Goal: Task Accomplishment & Management: Complete application form

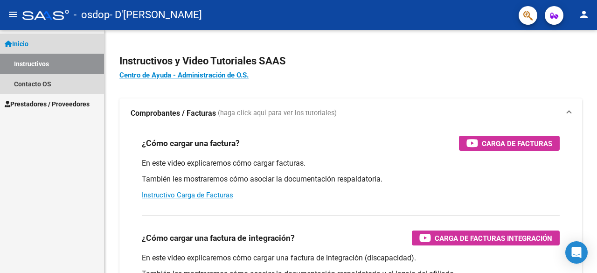
click at [35, 62] on link "Instructivos" at bounding box center [52, 64] width 104 height 20
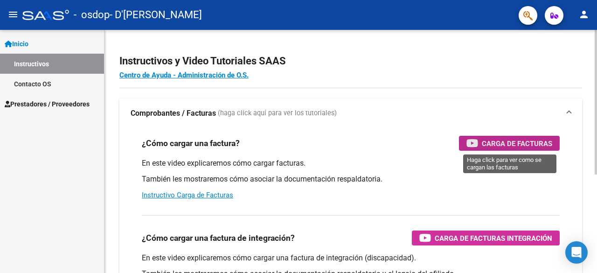
click at [481, 140] on div "Carga de Facturas" at bounding box center [510, 143] width 86 height 15
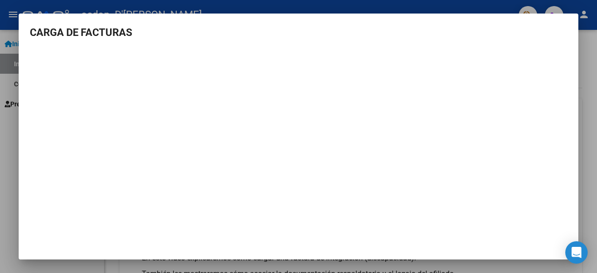
click at [3, 152] on div at bounding box center [298, 136] width 597 height 273
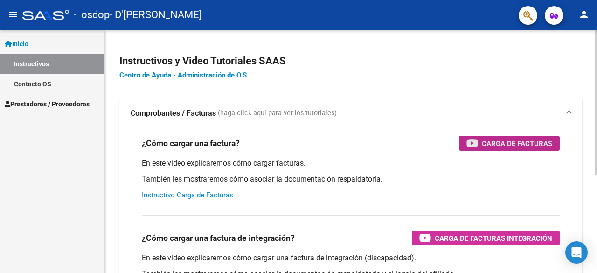
drag, startPoint x: 463, startPoint y: 141, endPoint x: 512, endPoint y: 143, distance: 49.0
drag, startPoint x: 512, startPoint y: 143, endPoint x: 202, endPoint y: 194, distance: 313.8
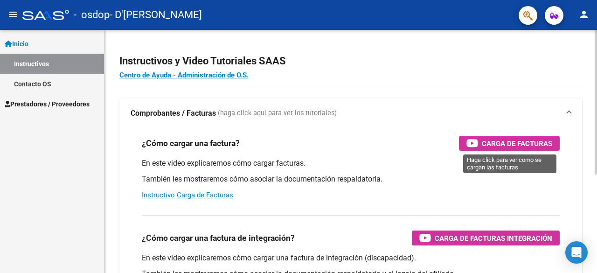
click at [477, 151] on div "¿Cómo cargar una factura? Carga de Facturas En este video explicaremos cómo car…" at bounding box center [351, 167] width 440 height 79
click at [475, 144] on icon "button" at bounding box center [473, 143] width 12 height 11
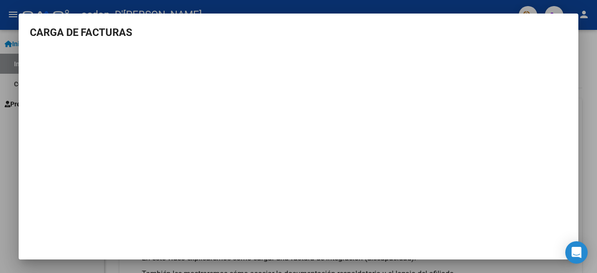
click at [597, 56] on div at bounding box center [298, 136] width 597 height 273
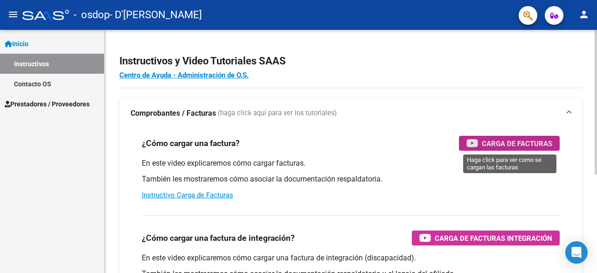
click at [492, 142] on span "Carga de Facturas" at bounding box center [517, 144] width 70 height 12
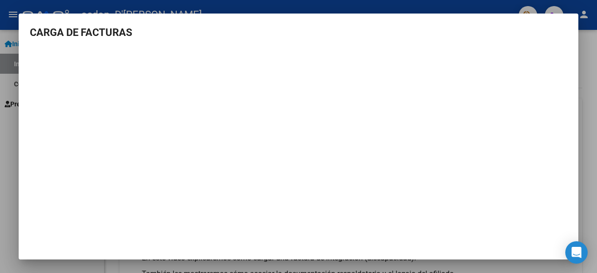
click at [0, 181] on div at bounding box center [298, 136] width 597 height 273
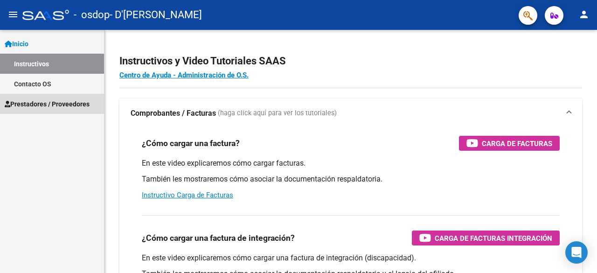
click at [42, 98] on link "Prestadores / Proveedores" at bounding box center [52, 104] width 104 height 20
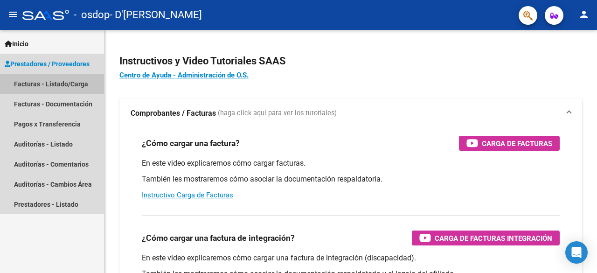
click at [48, 90] on link "Facturas - Listado/Carga" at bounding box center [52, 84] width 104 height 20
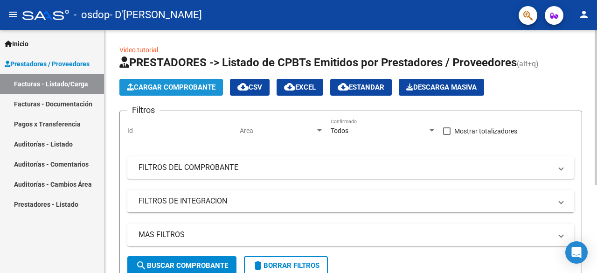
click at [161, 83] on span "Cargar Comprobante" at bounding box center [171, 87] width 89 height 8
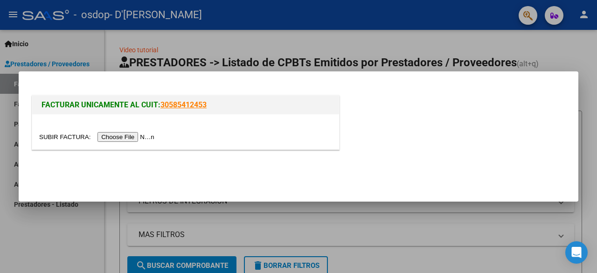
click at [117, 139] on input "file" at bounding box center [98, 137] width 118 height 10
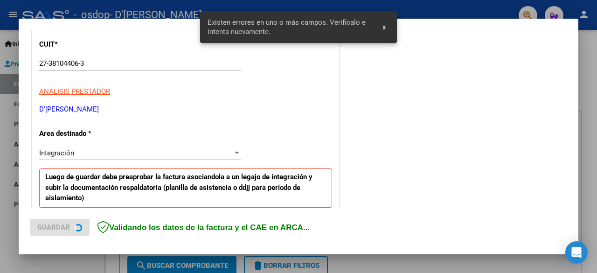
scroll to position [245, 0]
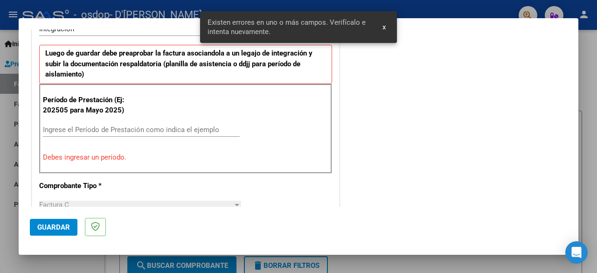
click at [383, 24] on span "x" at bounding box center [384, 27] width 3 height 8
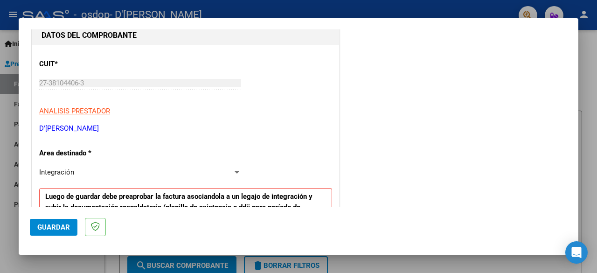
scroll to position [97, 0]
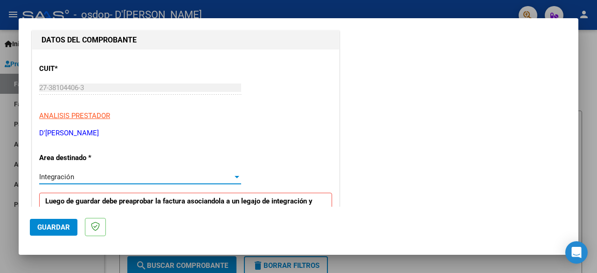
click at [118, 177] on div "Integración" at bounding box center [136, 177] width 194 height 8
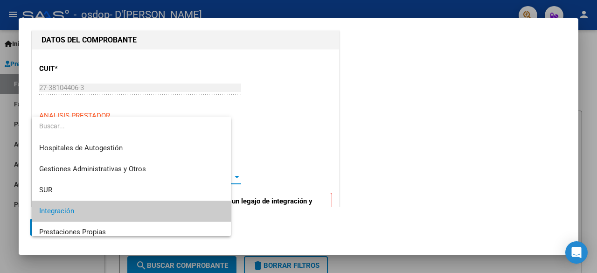
scroll to position [35, 0]
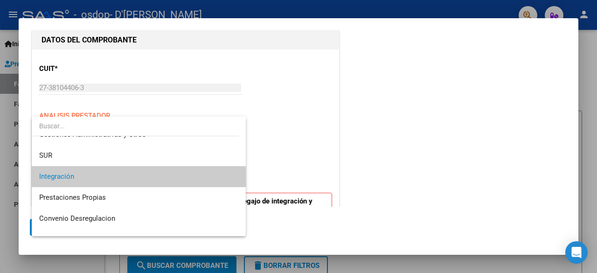
drag, startPoint x: 246, startPoint y: 177, endPoint x: 244, endPoint y: 157, distance: 19.8
click at [244, 157] on div "COMPROBANTE VER COMPROBANTE El comprobante fue leído exitosamente. DATOS DEL CO…" at bounding box center [298, 136] width 597 height 273
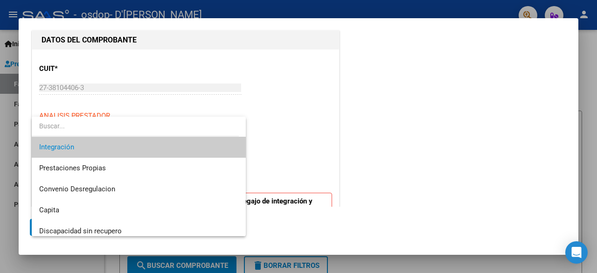
scroll to position [69, 0]
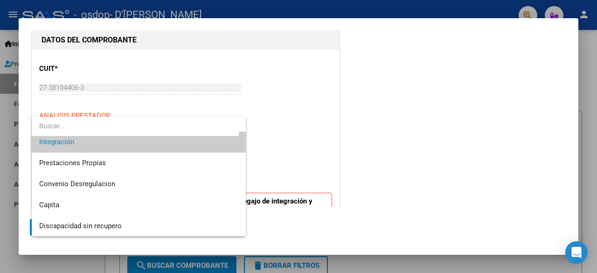
click at [118, 140] on span "Integración" at bounding box center [139, 142] width 200 height 21
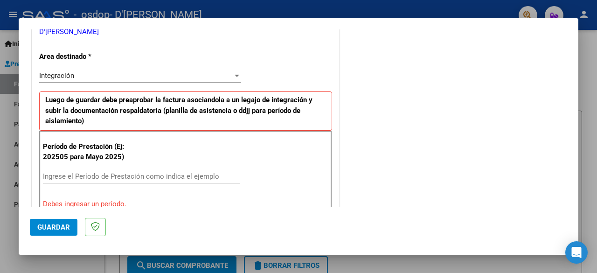
scroll to position [215, 0]
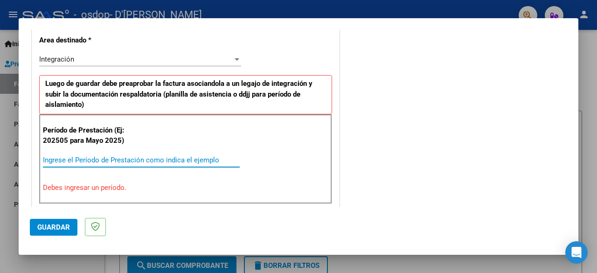
click at [139, 159] on input "Ingrese el Período de Prestación como indica el ejemplo" at bounding box center [141, 160] width 197 height 8
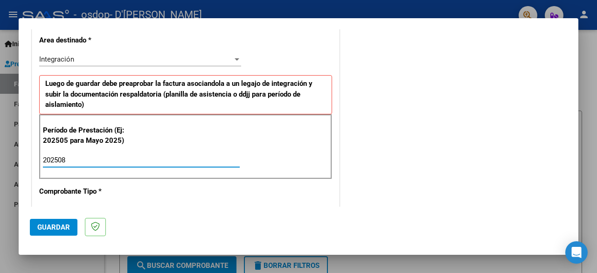
type input "202508"
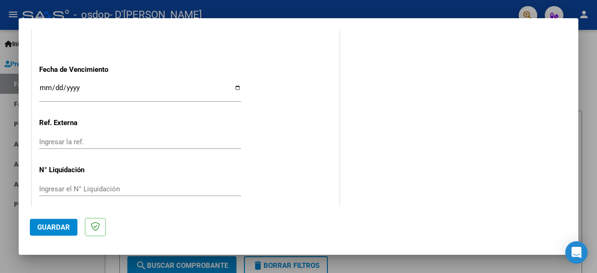
scroll to position [662, 0]
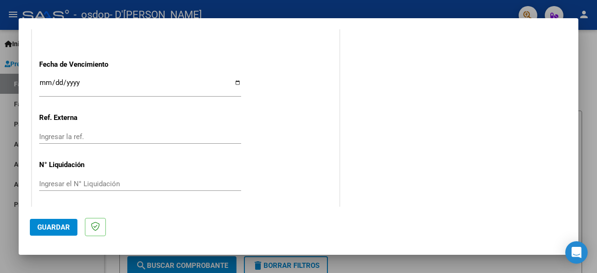
click at [0, 98] on div at bounding box center [298, 136] width 597 height 273
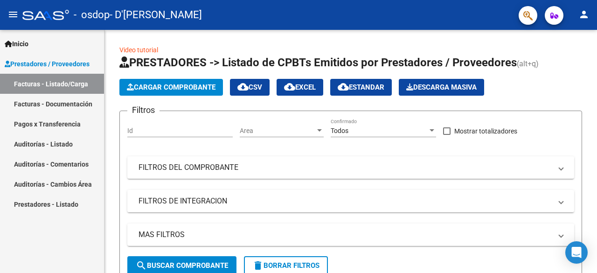
click at [28, 64] on span "Prestadores / Proveedores" at bounding box center [47, 64] width 85 height 10
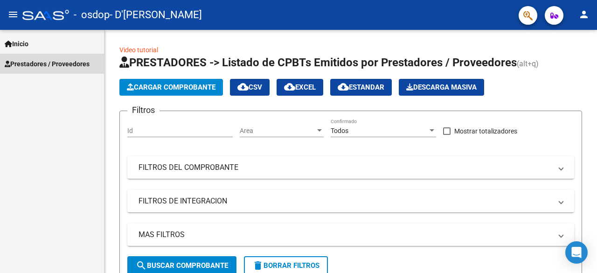
click at [28, 64] on span "Prestadores / Proveedores" at bounding box center [47, 64] width 85 height 10
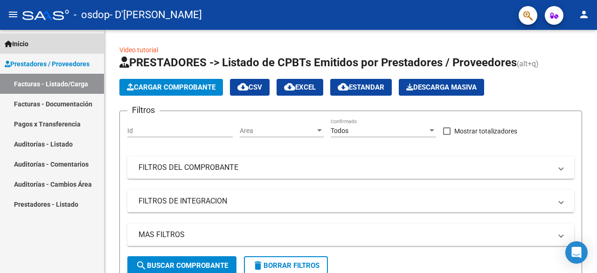
click at [17, 42] on span "Inicio" at bounding box center [17, 44] width 24 height 10
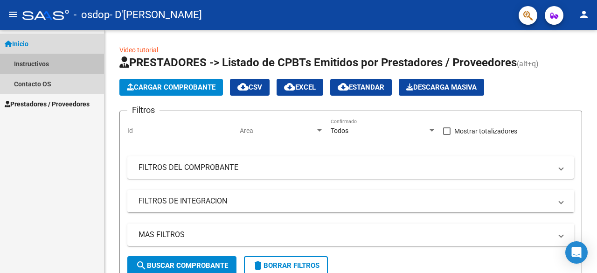
click at [17, 63] on link "Instructivos" at bounding box center [52, 64] width 104 height 20
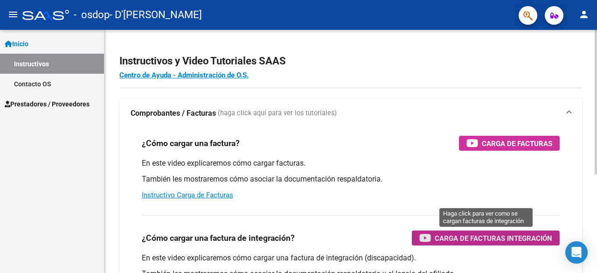
click at [434, 243] on div "Carga de Facturas Integración" at bounding box center [485, 237] width 133 height 15
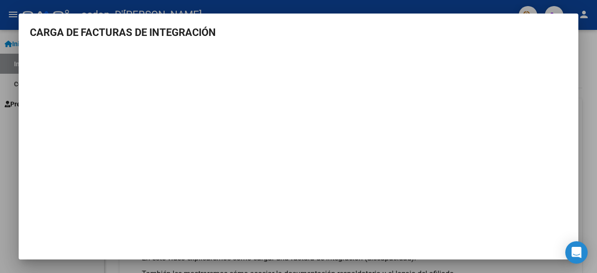
click at [597, 40] on div at bounding box center [298, 136] width 597 height 273
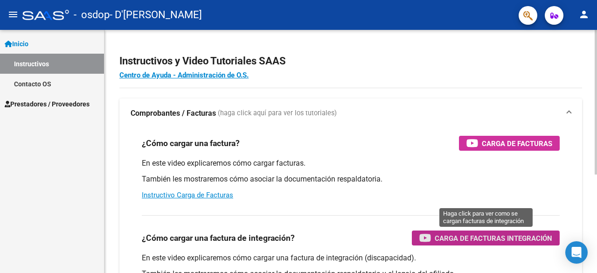
click at [424, 238] on icon "button" at bounding box center [425, 237] width 12 height 11
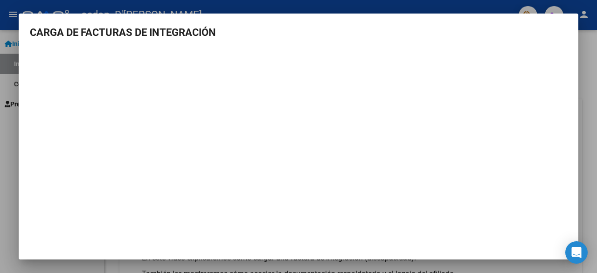
click at [0, 188] on div at bounding box center [298, 136] width 597 height 273
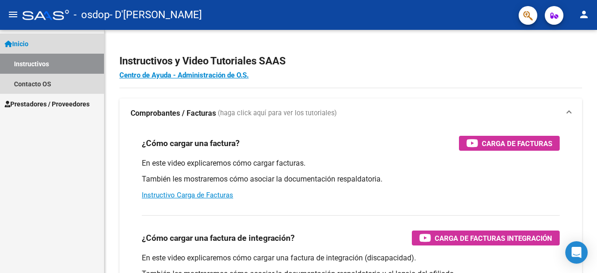
click at [18, 68] on link "Instructivos" at bounding box center [52, 64] width 104 height 20
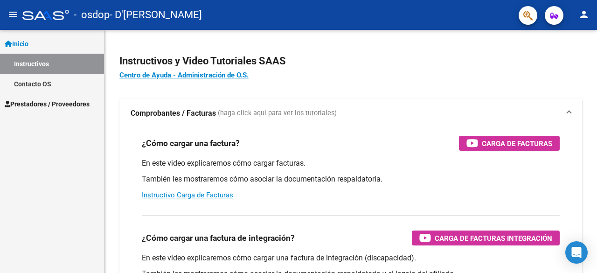
click at [20, 98] on link "Prestadores / Proveedores" at bounding box center [52, 104] width 104 height 20
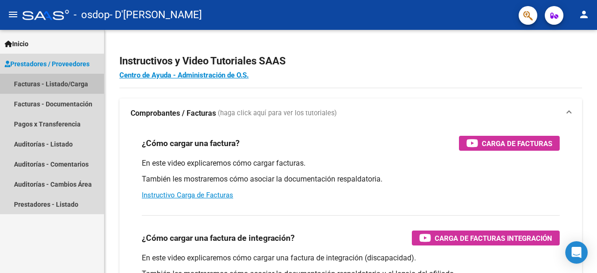
click at [20, 78] on link "Facturas - Listado/Carga" at bounding box center [52, 84] width 104 height 20
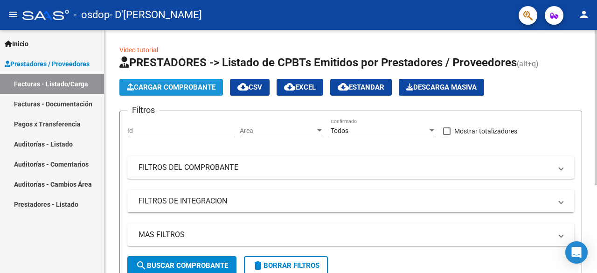
click at [159, 84] on span "Cargar Comprobante" at bounding box center [171, 87] width 89 height 8
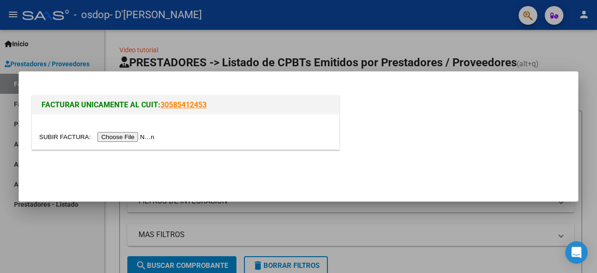
click at [119, 136] on input "file" at bounding box center [98, 137] width 118 height 10
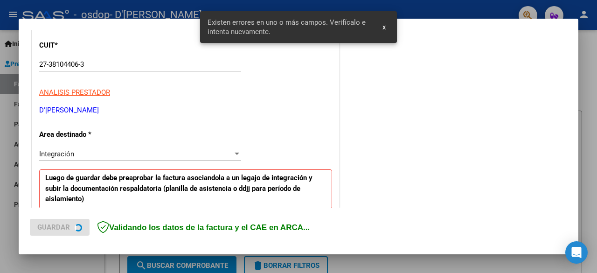
scroll to position [228, 0]
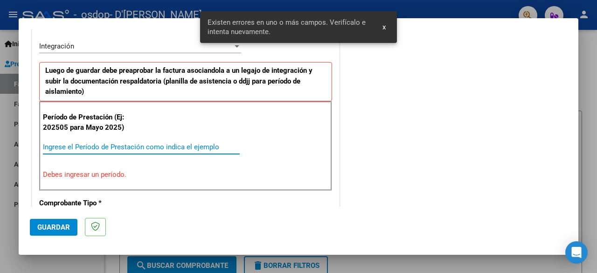
click at [157, 143] on input "Ingrese el Período de Prestación como indica el ejemplo" at bounding box center [141, 147] width 197 height 8
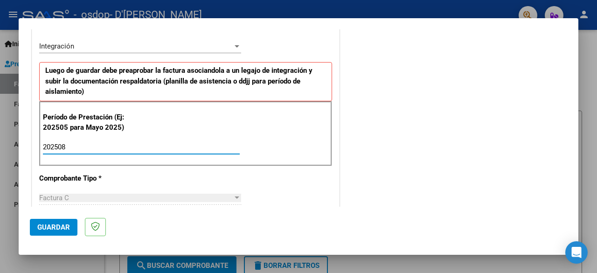
type input "202508"
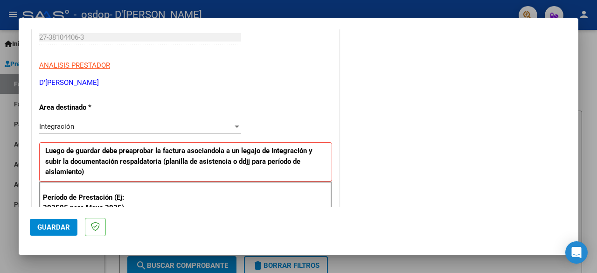
scroll to position [149, 0]
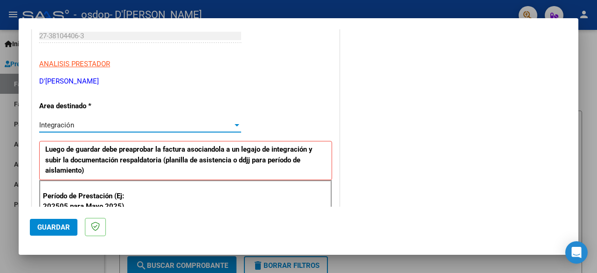
click at [228, 125] on div "Integración" at bounding box center [136, 125] width 194 height 8
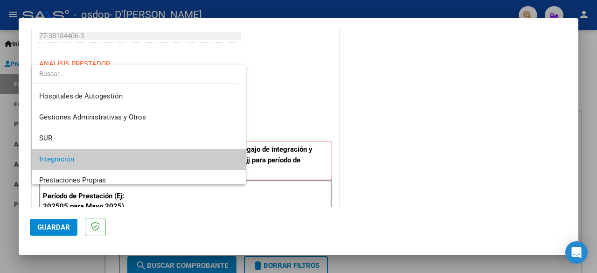
scroll to position [35, 0]
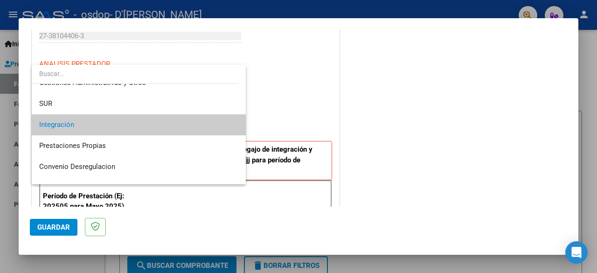
click at [177, 125] on span "Integración" at bounding box center [139, 124] width 200 height 21
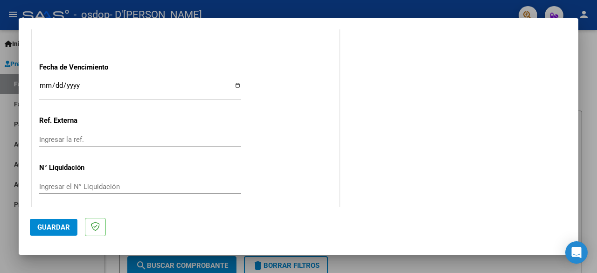
scroll to position [662, 0]
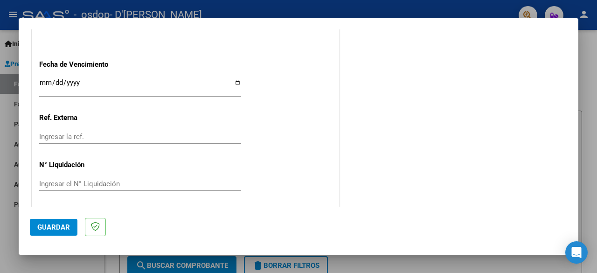
click at [57, 224] on span "Guardar" at bounding box center [53, 227] width 33 height 8
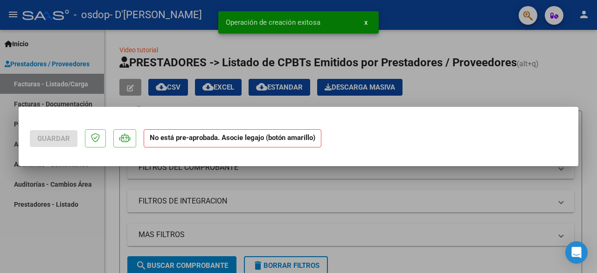
scroll to position [0, 0]
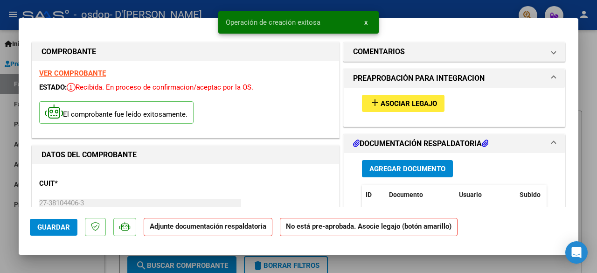
click at [298, 235] on strong "No está pre-aprobada. Asocie legajo (botón amarillo)" at bounding box center [369, 227] width 178 height 18
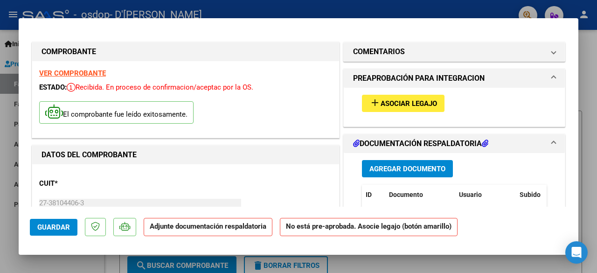
click at [294, 233] on strong "No está pre-aprobada. Asocie legajo (botón amarillo)" at bounding box center [369, 227] width 178 height 18
click at [418, 101] on span "Asociar Legajo" at bounding box center [409, 103] width 56 height 8
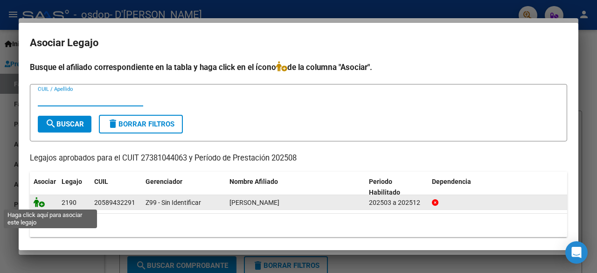
click at [40, 203] on icon at bounding box center [39, 202] width 11 height 10
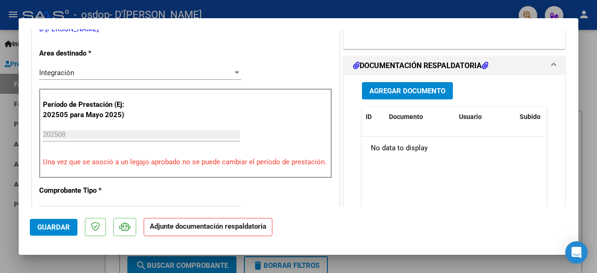
scroll to position [221, 0]
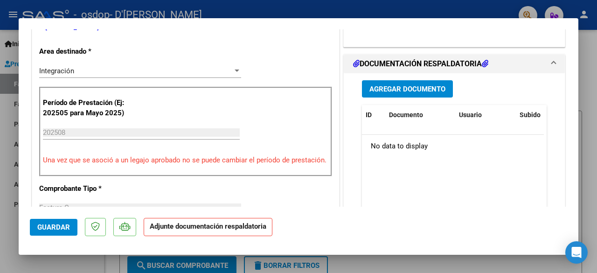
click at [395, 87] on span "Agregar Documento" at bounding box center [407, 89] width 76 height 8
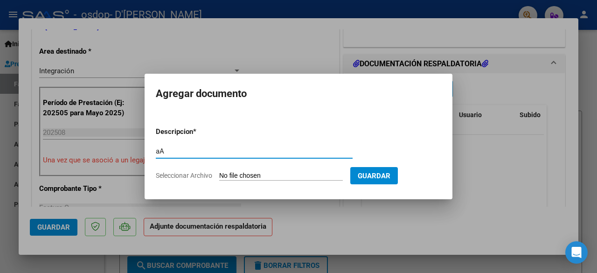
type input "a"
type input "Asistencia"
click at [189, 181] on form "Descripcion * Asistencia Escriba aquí una descripcion Seleccionar Archivo Guard…" at bounding box center [299, 153] width 286 height 68
click at [238, 177] on input "Seleccionar Archivo" at bounding box center [281, 176] width 124 height 9
type input "C:\fakepath\Asistencia [PERSON_NAME][DATE].pdf"
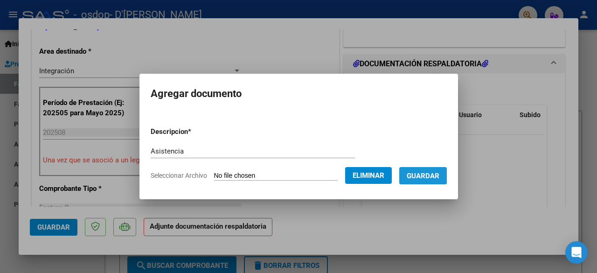
click at [410, 176] on span "Guardar" at bounding box center [423, 176] width 33 height 8
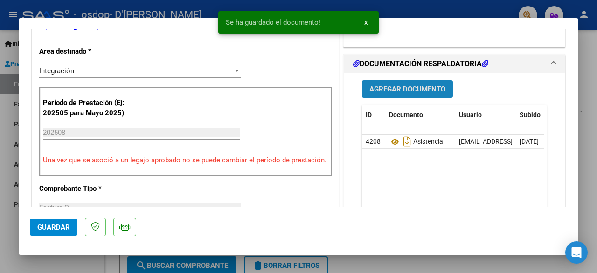
click at [390, 84] on span "Agregar Documento" at bounding box center [407, 88] width 76 height 8
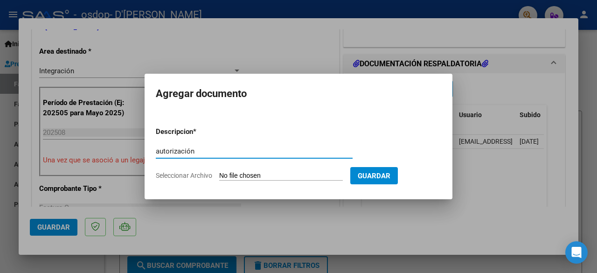
type input "autorización"
click at [251, 178] on input "Seleccionar Archivo" at bounding box center [281, 176] width 124 height 9
type input "C:\fakepath\Autorización Osdop.pdf"
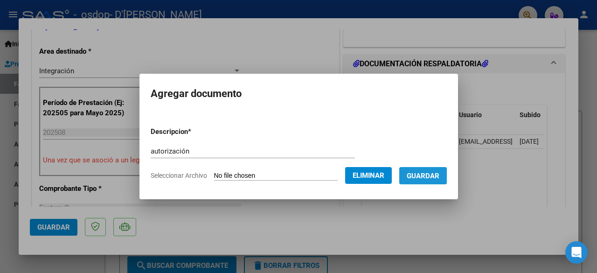
click at [403, 178] on button "Guardar" at bounding box center [423, 175] width 48 height 17
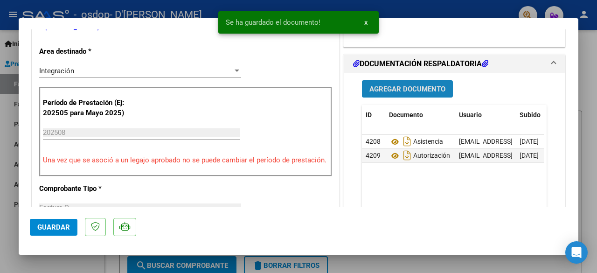
click at [392, 82] on button "Agregar Documento" at bounding box center [407, 88] width 91 height 17
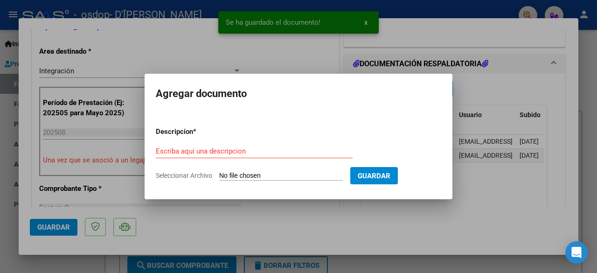
click at [471, 189] on div at bounding box center [298, 136] width 597 height 273
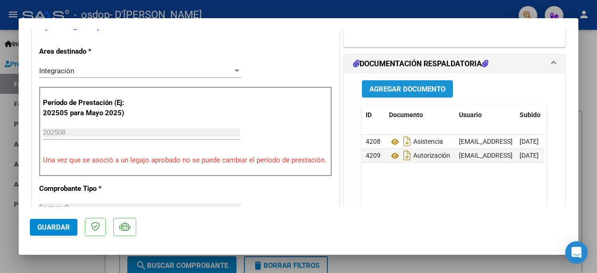
click at [382, 89] on span "Agregar Documento" at bounding box center [407, 89] width 76 height 8
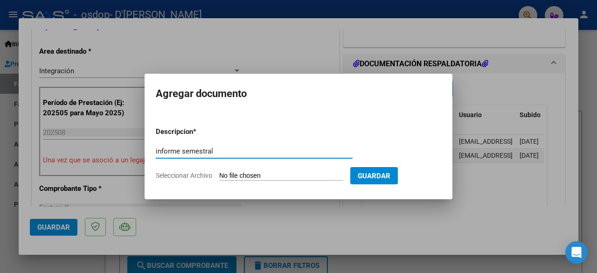
type input "informe semestral"
click at [231, 177] on input "Seleccionar Archivo" at bounding box center [281, 176] width 124 height 9
type input "C:\fakepath\informe SEMESTRAL MARZO [PERSON_NAME][DATE] [PERSON_NAME] (1) Copy.…"
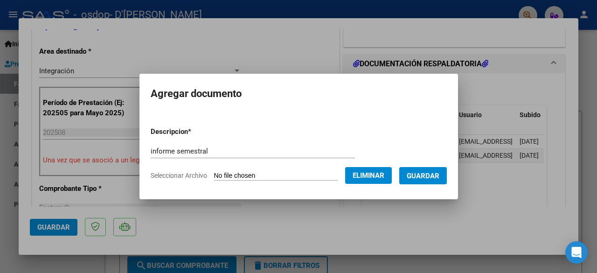
click at [420, 180] on button "Guardar" at bounding box center [423, 175] width 48 height 17
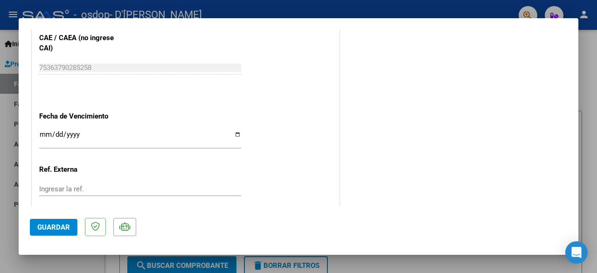
scroll to position [666, 0]
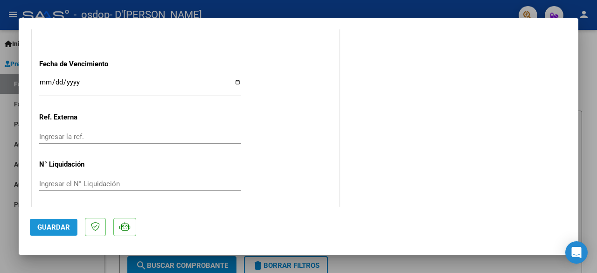
click at [45, 226] on span "Guardar" at bounding box center [53, 227] width 33 height 8
click at [0, 131] on div at bounding box center [298, 136] width 597 height 273
type input "$ 0,00"
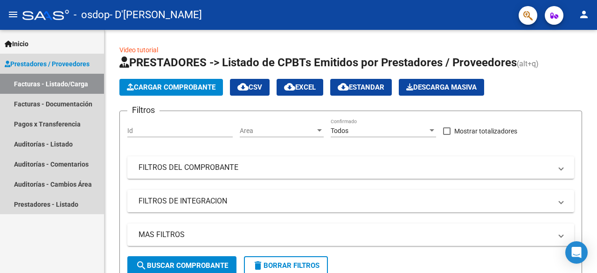
click at [45, 87] on link "Facturas - Listado/Carga" at bounding box center [52, 84] width 104 height 20
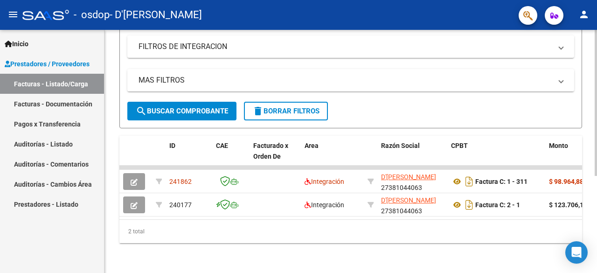
scroll to position [160, 0]
click at [594, 172] on div "Video tutorial PRESTADORES -> Listado de CPBTs Emitidos por Prestadores / Prove…" at bounding box center [352, 73] width 495 height 397
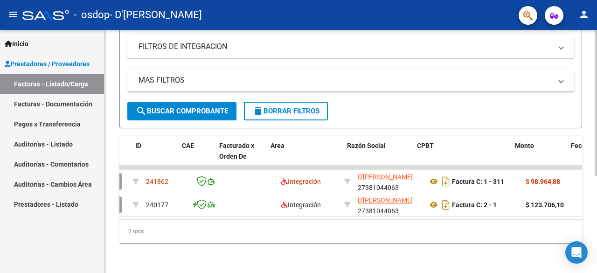
scroll to position [0, 0]
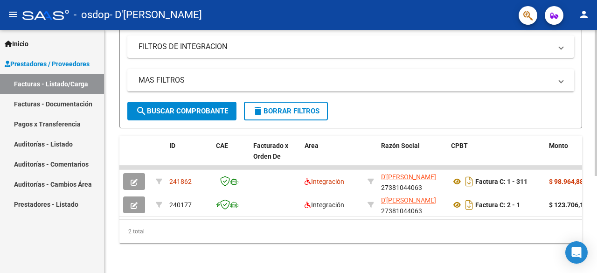
click at [596, 174] on div at bounding box center [596, 200] width 2 height 146
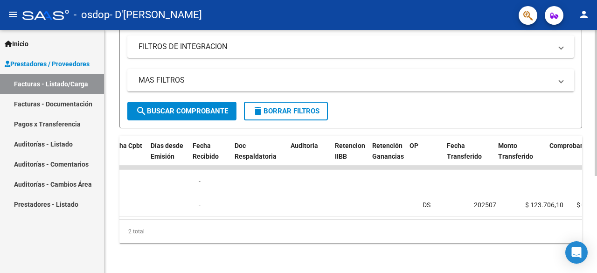
scroll to position [0, 1504]
